Goal: Task Accomplishment & Management: Use online tool/utility

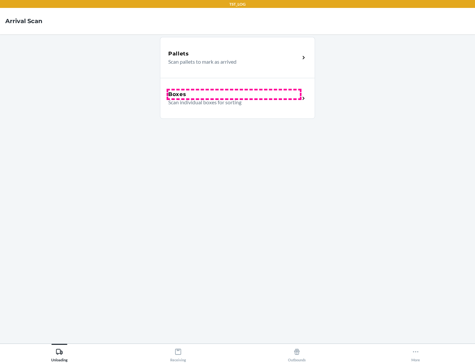
click at [234, 94] on div "Boxes" at bounding box center [234, 94] width 132 height 8
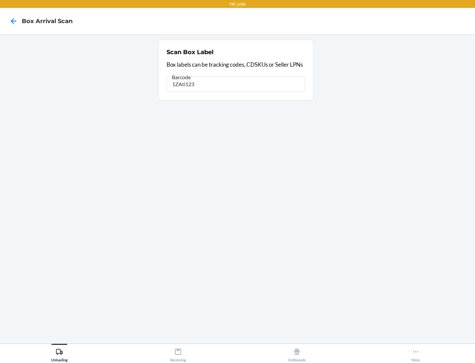
type input "1ZAti123"
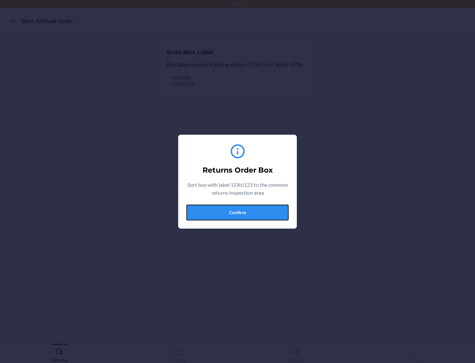
click at [237, 212] on button "Confirm" at bounding box center [237, 212] width 102 height 16
